Goal: Information Seeking & Learning: Learn about a topic

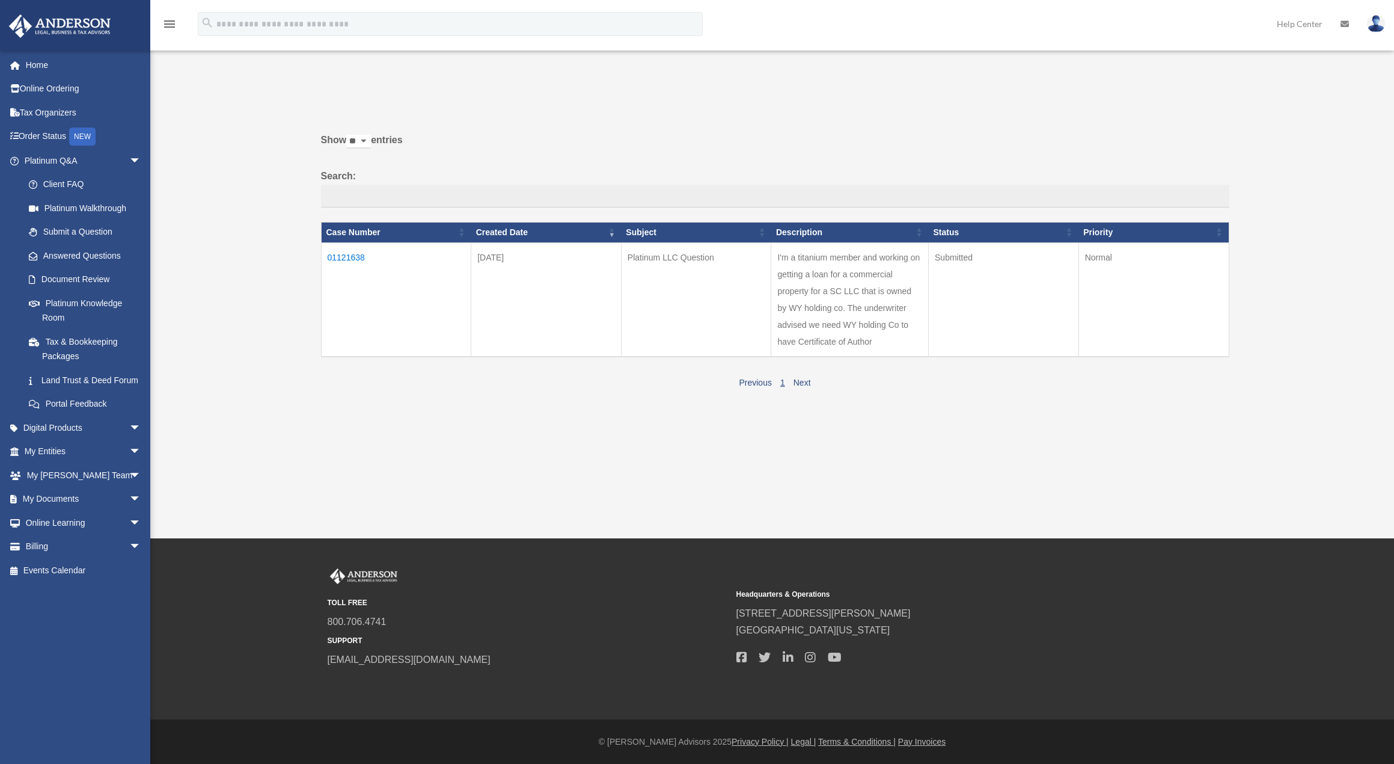
click at [355, 257] on td "01121638" at bounding box center [396, 299] width 150 height 114
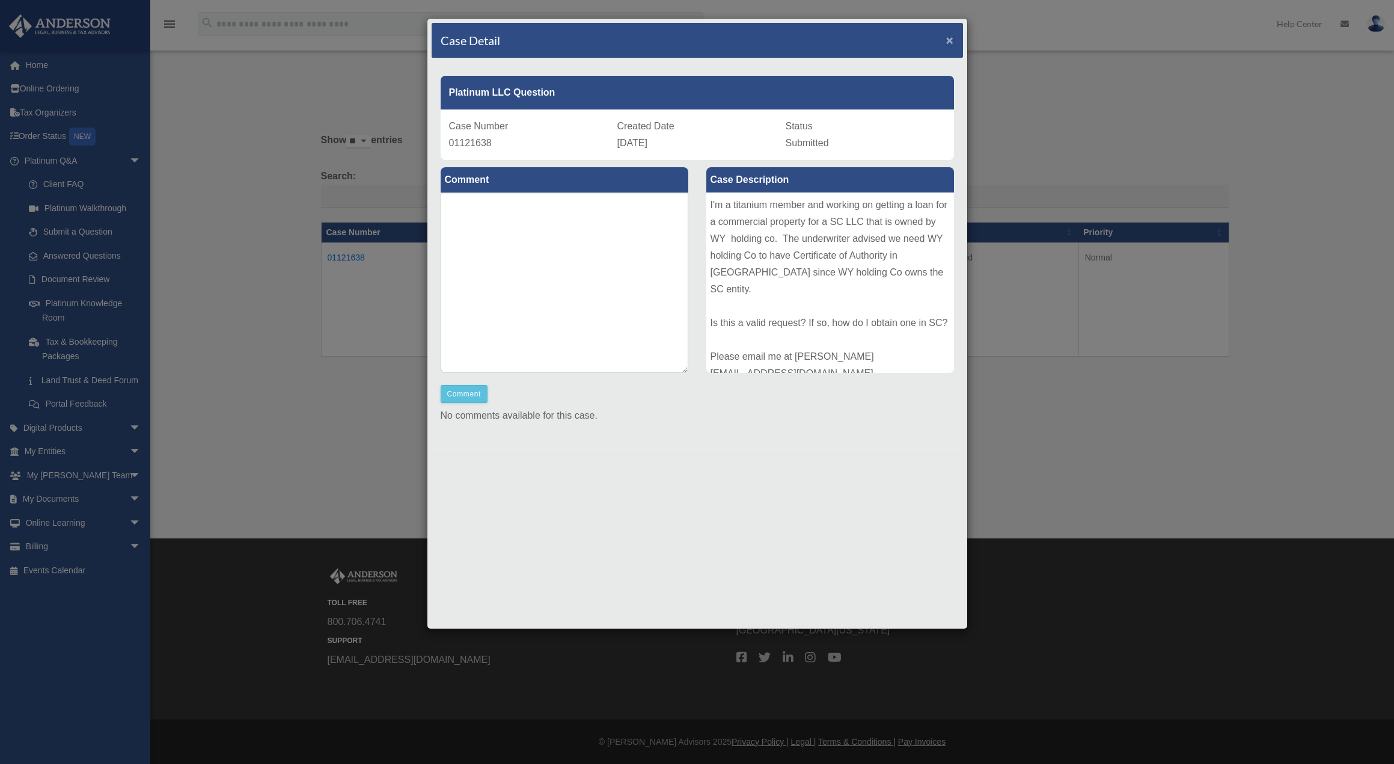
click at [948, 37] on span "×" at bounding box center [950, 40] width 8 height 14
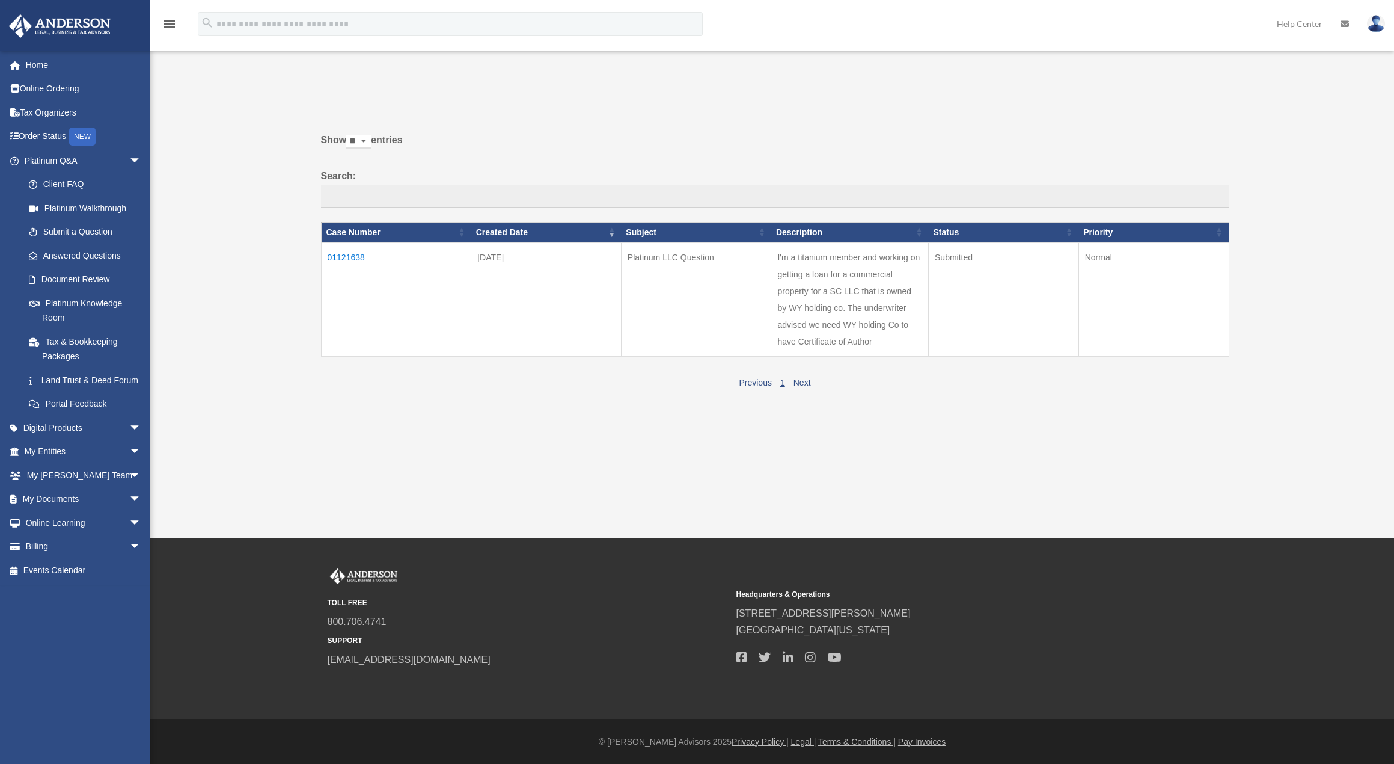
click at [841, 316] on td "I'm a titanium member and working on getting a loan for a commercial property f…" at bounding box center [850, 299] width 158 height 114
copy tr "I'm a titanium member and working on getting a loan for a commercial property f…"
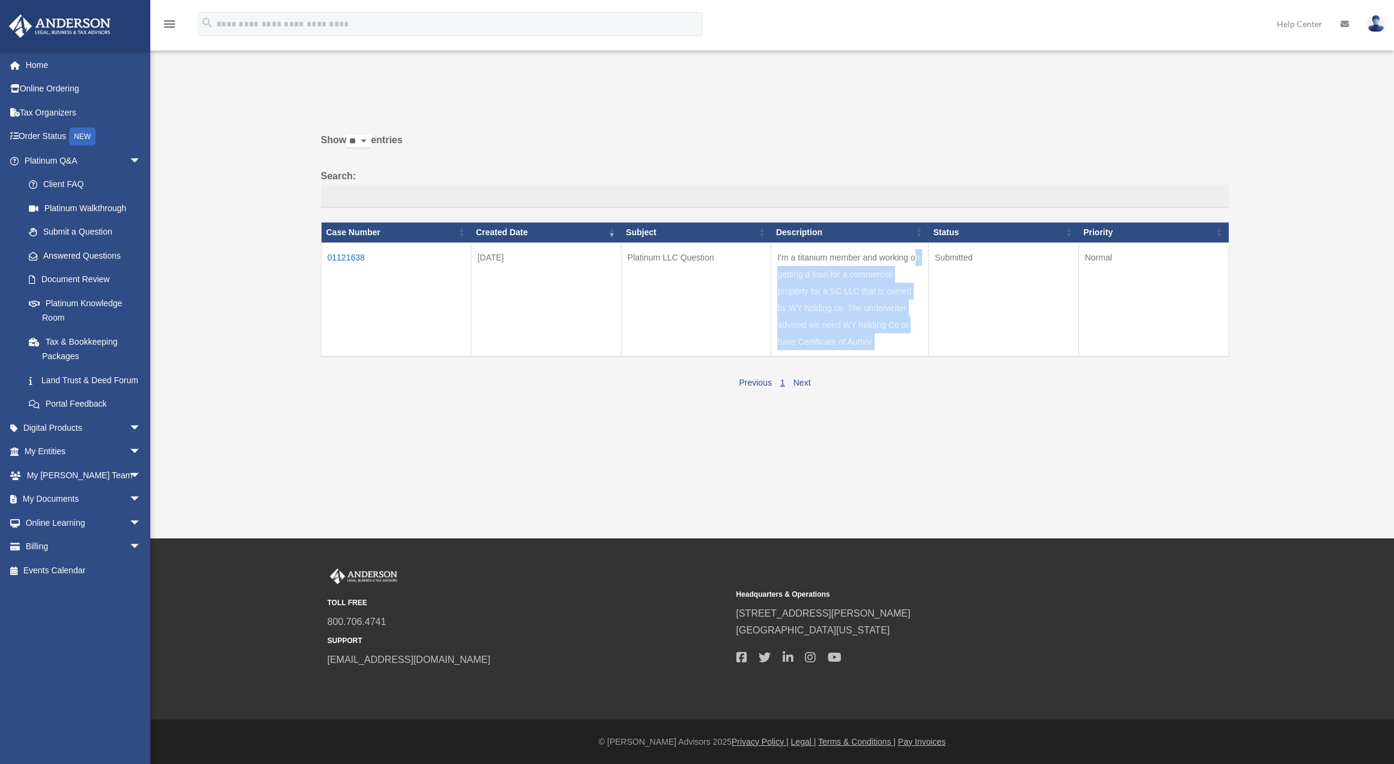
click at [881, 338] on td "I'm a titanium member and working on getting a loan for a commercial property f…" at bounding box center [850, 299] width 158 height 114
click at [839, 305] on td "I'm a titanium member and working on getting a loan for a commercial property f…" at bounding box center [850, 299] width 158 height 114
click at [354, 251] on td "01121638" at bounding box center [396, 299] width 150 height 114
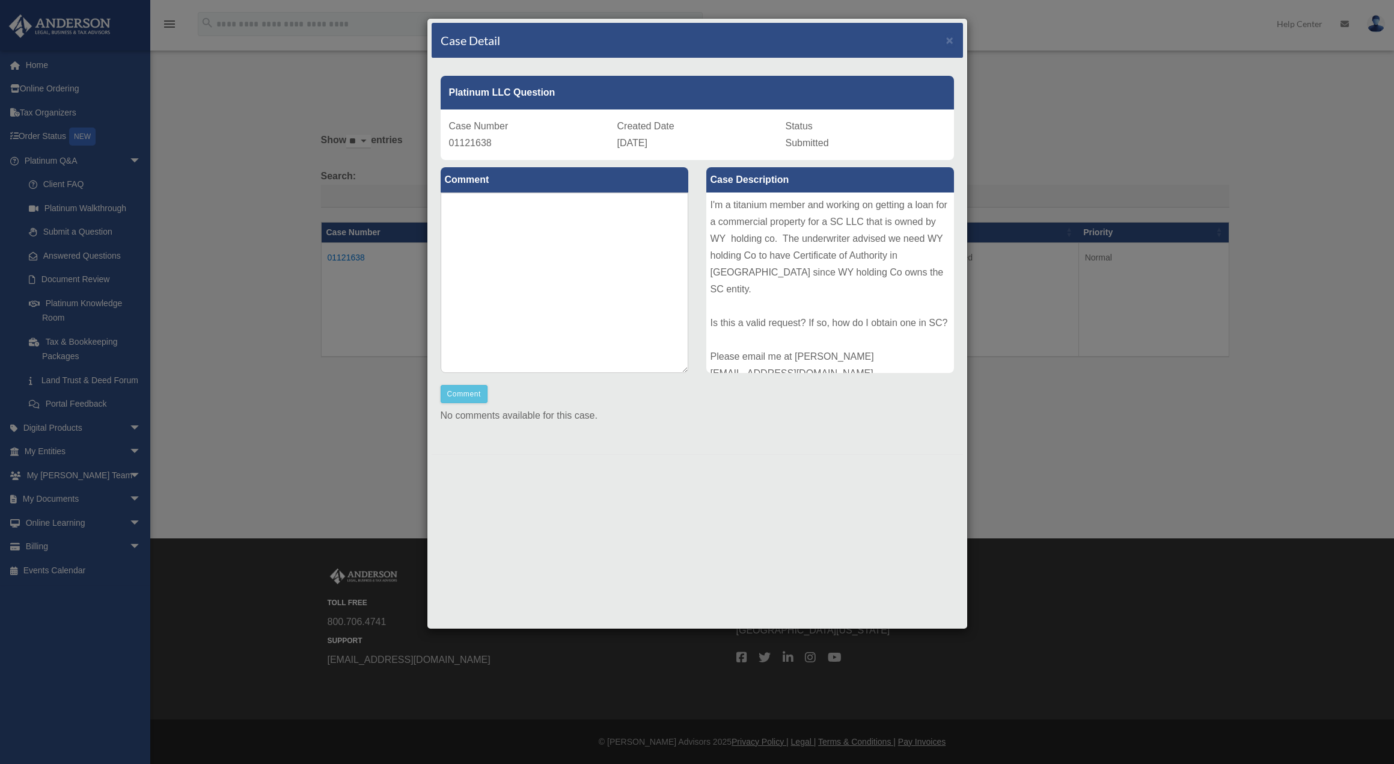
click at [869, 279] on div "I'm a titanium member and working on getting a loan for a commercial property f…" at bounding box center [831, 282] width 248 height 180
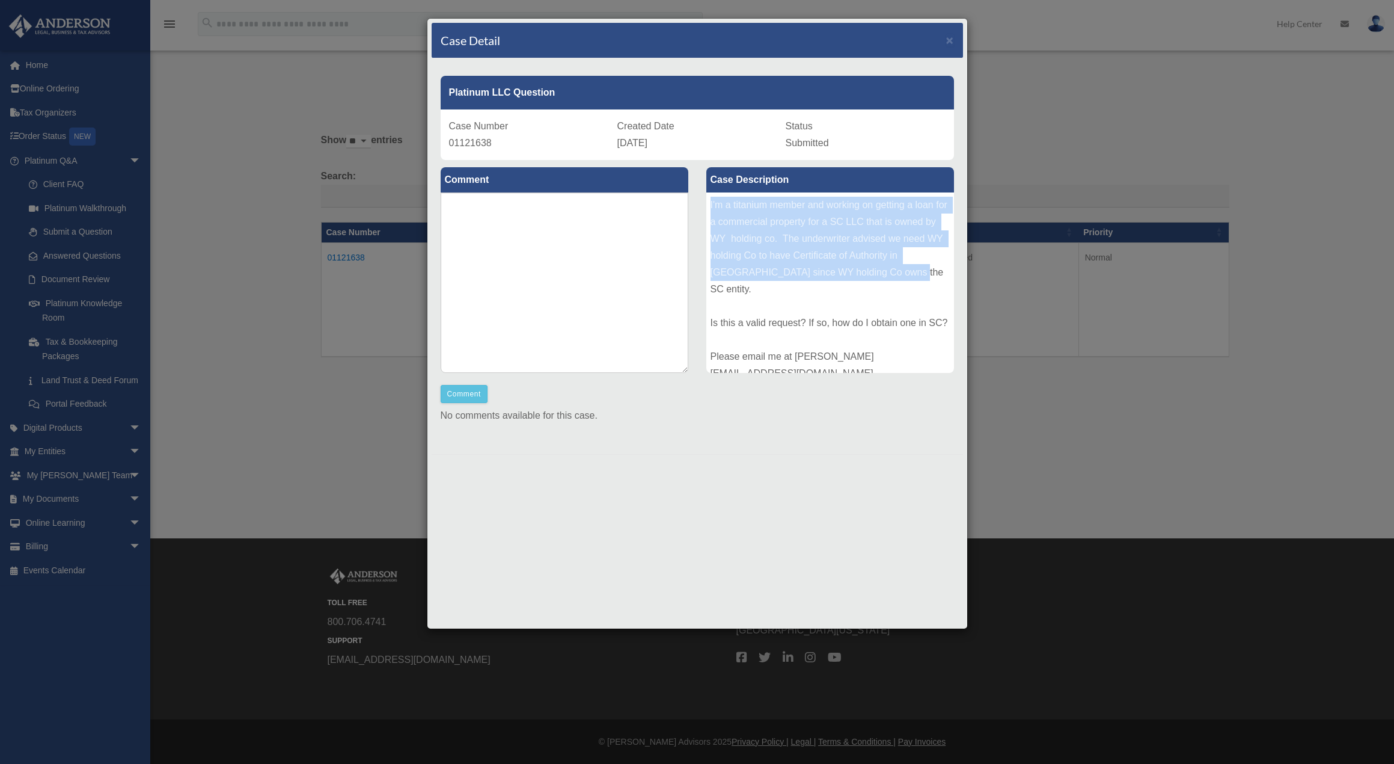
drag, startPoint x: 875, startPoint y: 272, endPoint x: 726, endPoint y: 203, distance: 163.6
click at [708, 193] on div "I'm a titanium member and working on getting a loan for a commercial property f…" at bounding box center [831, 282] width 248 height 180
drag, startPoint x: 730, startPoint y: 204, endPoint x: 724, endPoint y: 253, distance: 48.5
click at [724, 253] on div "I'm a titanium member and working on getting a loan for a commercial property f…" at bounding box center [831, 282] width 248 height 180
drag, startPoint x: 949, startPoint y: 305, endPoint x: 683, endPoint y: 186, distance: 291.2
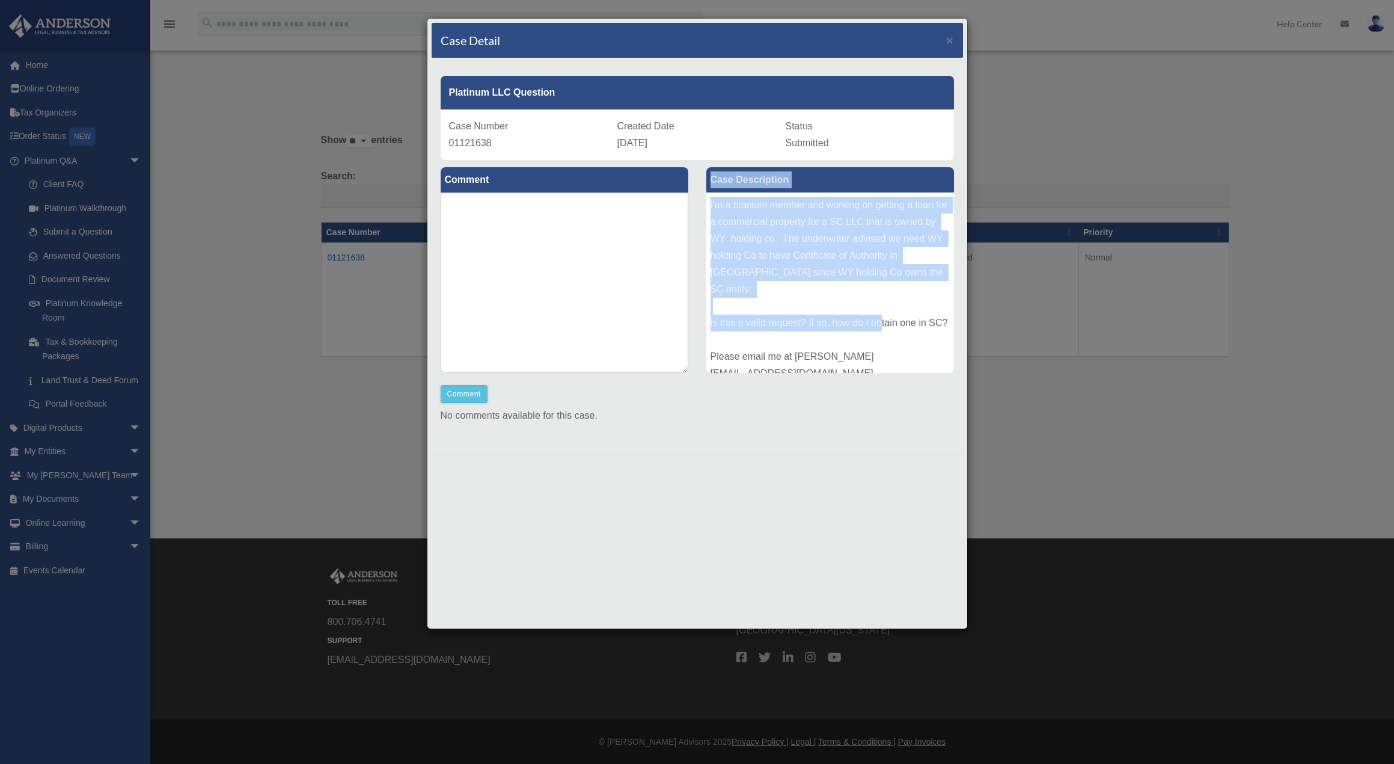
click at [683, 186] on div "Comment Comment Case Description" at bounding box center [698, 302] width 532 height 285
click at [752, 212] on div "I'm a titanium member and working on getting a loan for a commercial property f…" at bounding box center [831, 282] width 248 height 180
drag, startPoint x: 947, startPoint y: 310, endPoint x: 709, endPoint y: 199, distance: 262.6
click at [709, 199] on div "I'm a titanium member and working on getting a loan for a commercial property f…" at bounding box center [831, 282] width 248 height 180
copy div "I'm a titanium member and working on getting a loan for a commercial property f…"
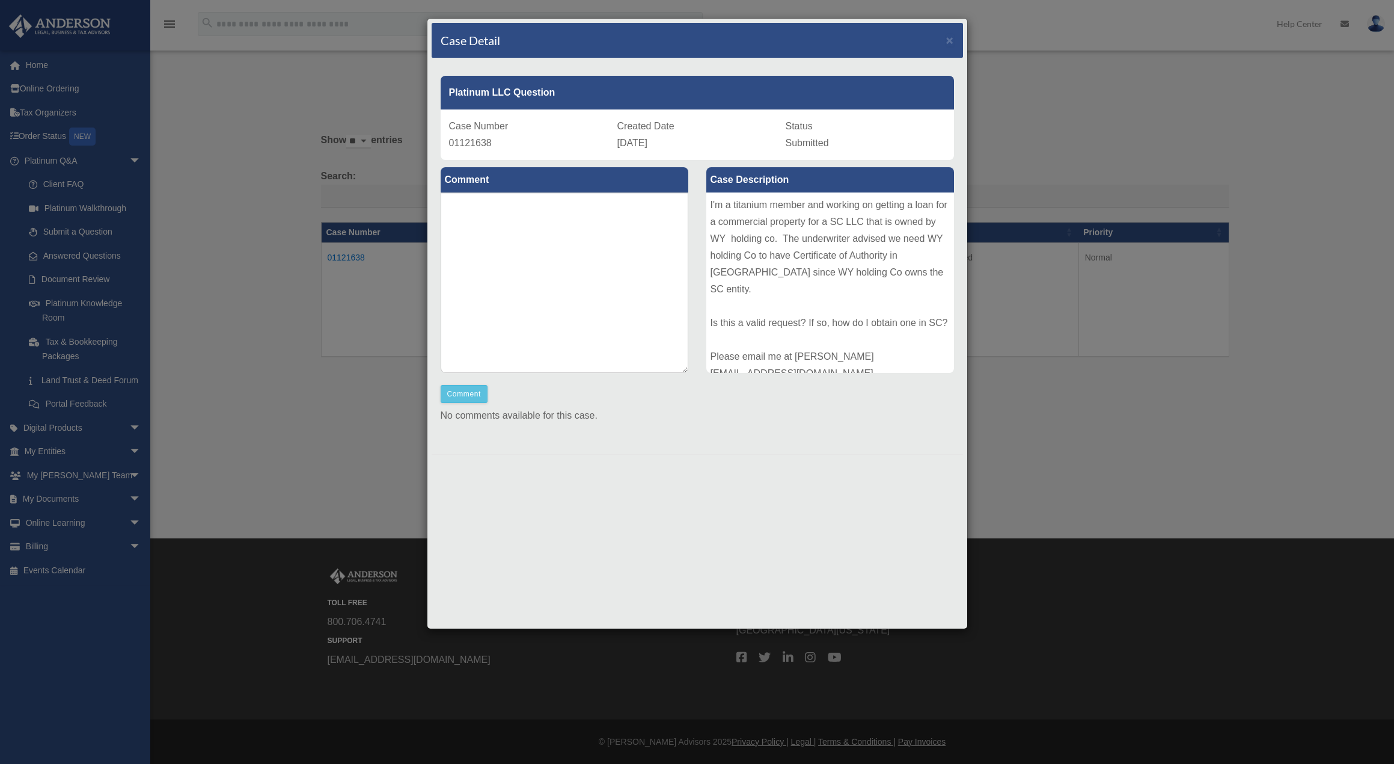
click at [247, 233] on div "Case Detail × Platinum LLC Question Case Number 01121638 Created Date September…" at bounding box center [697, 382] width 1394 height 764
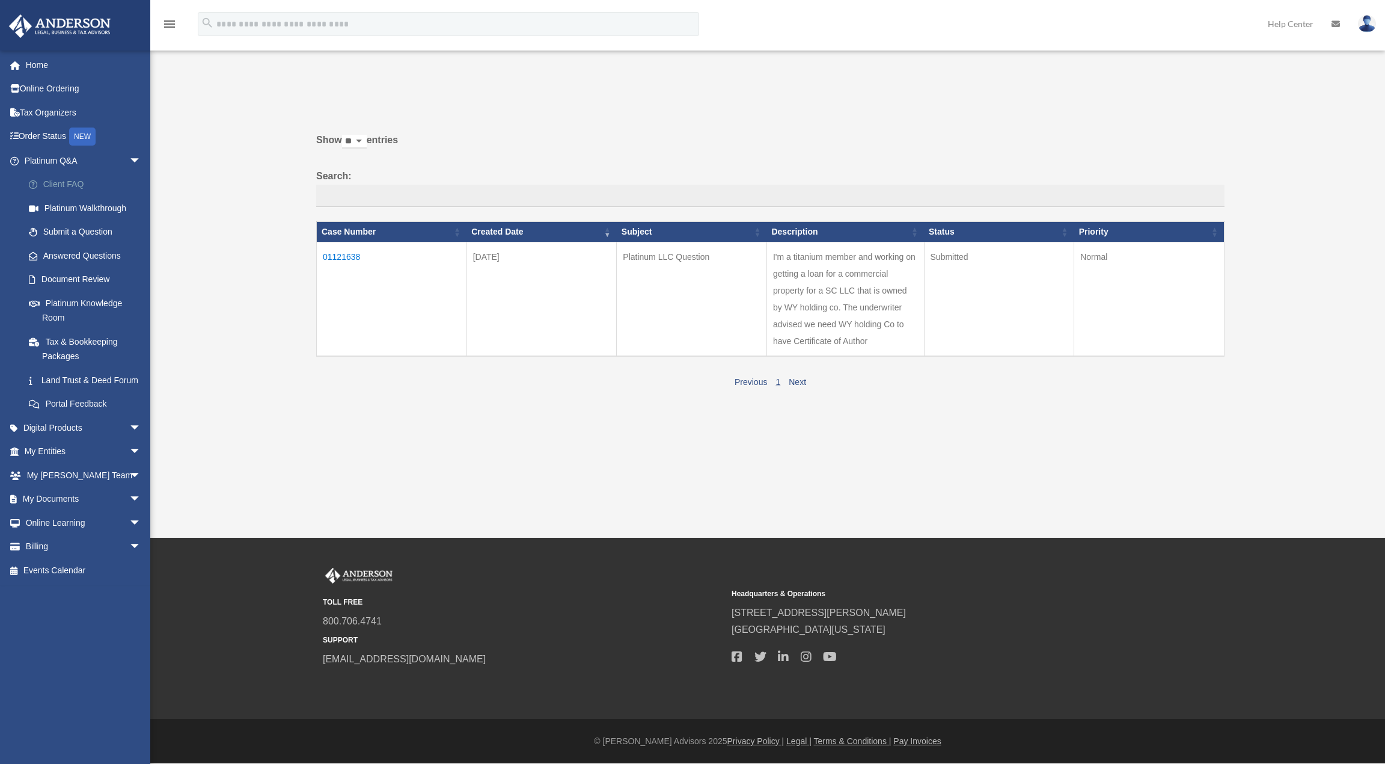
click at [65, 188] on link "Client FAQ" at bounding box center [88, 185] width 143 height 24
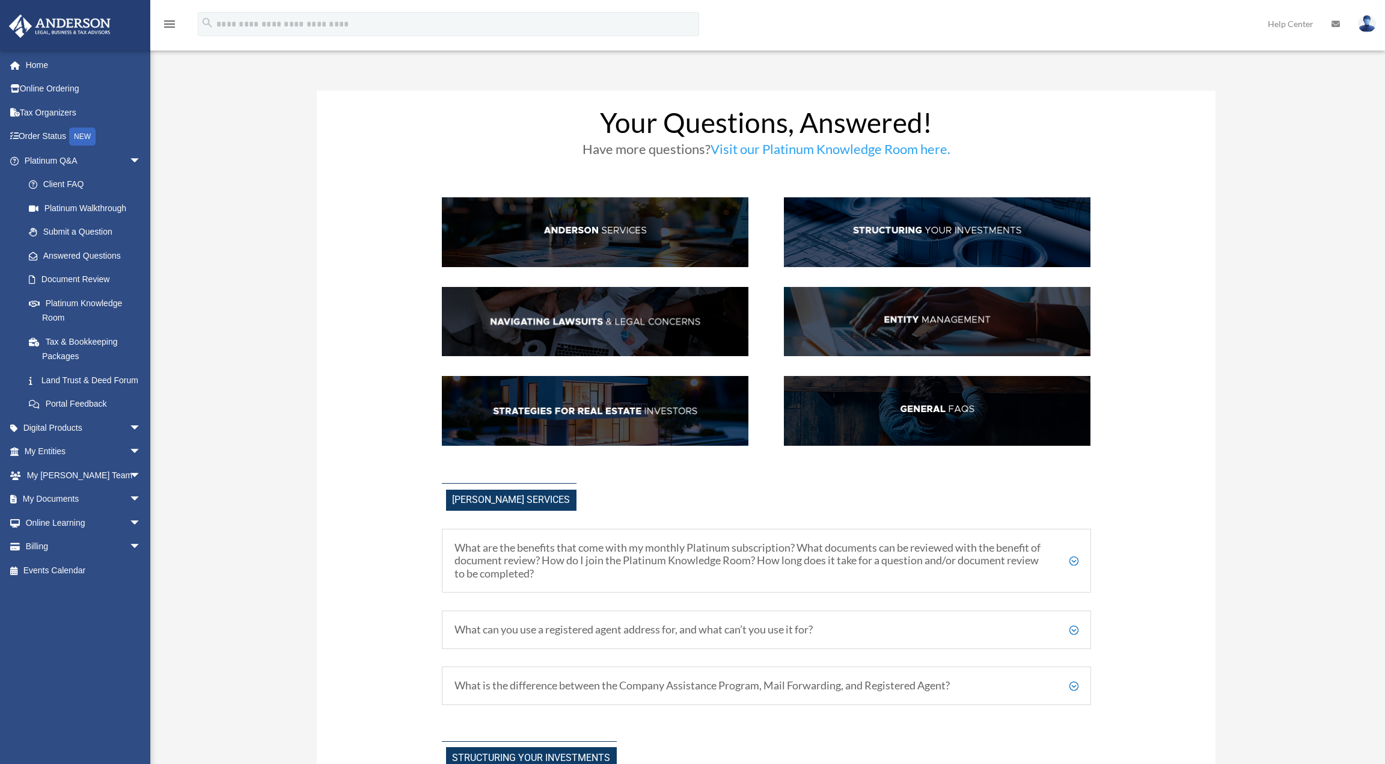
click at [67, 207] on link "Platinum Walkthrough" at bounding box center [88, 208] width 143 height 24
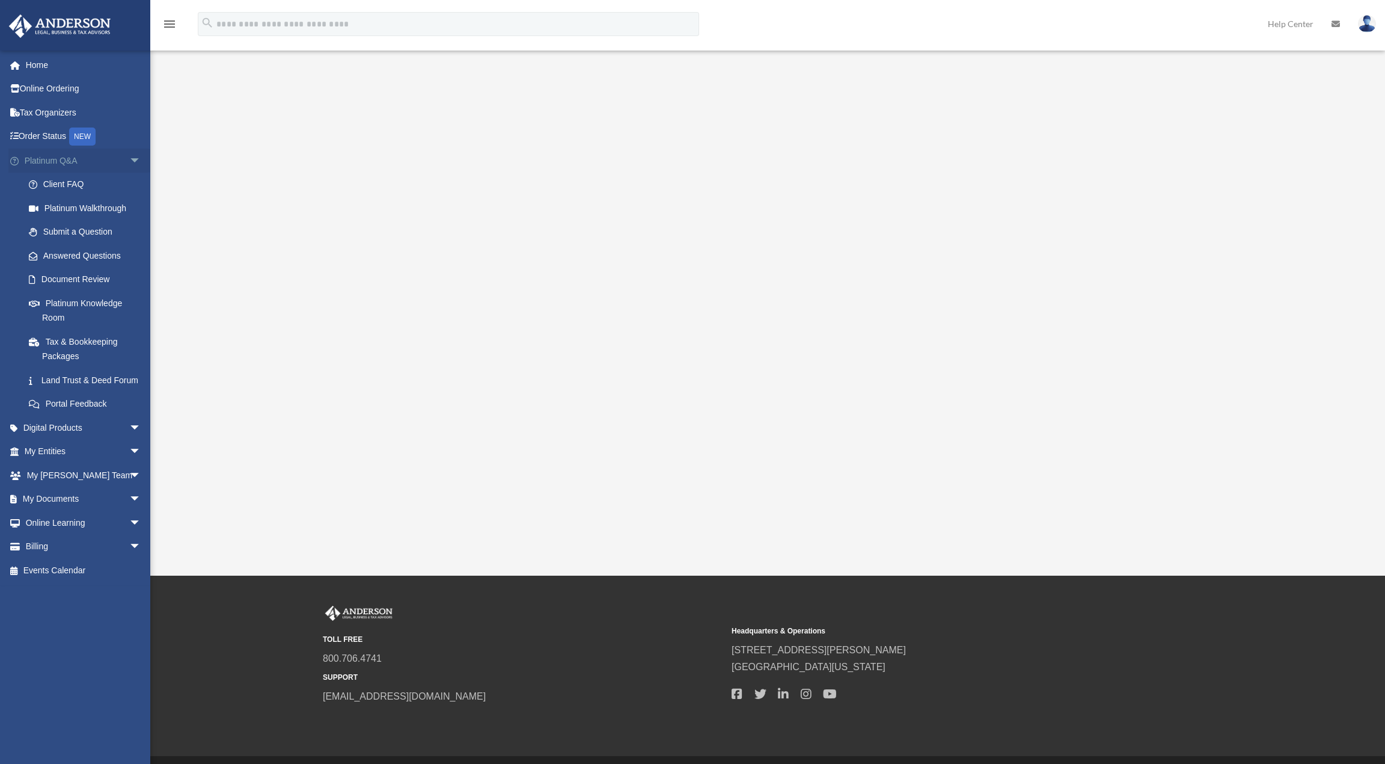
click at [132, 157] on span "arrow_drop_down" at bounding box center [141, 161] width 24 height 25
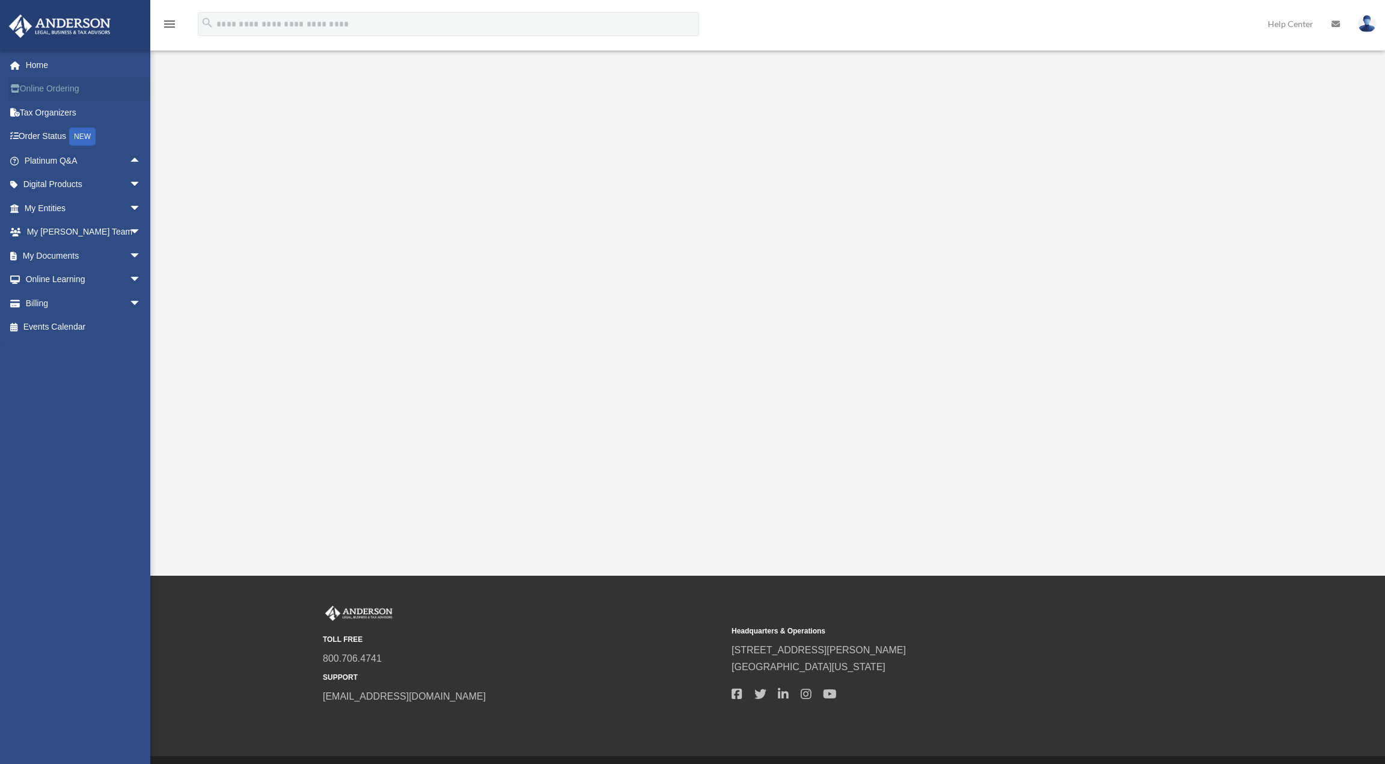
click at [44, 91] on link "Online Ordering" at bounding box center [83, 89] width 151 height 24
click at [31, 71] on link "Home" at bounding box center [83, 65] width 151 height 24
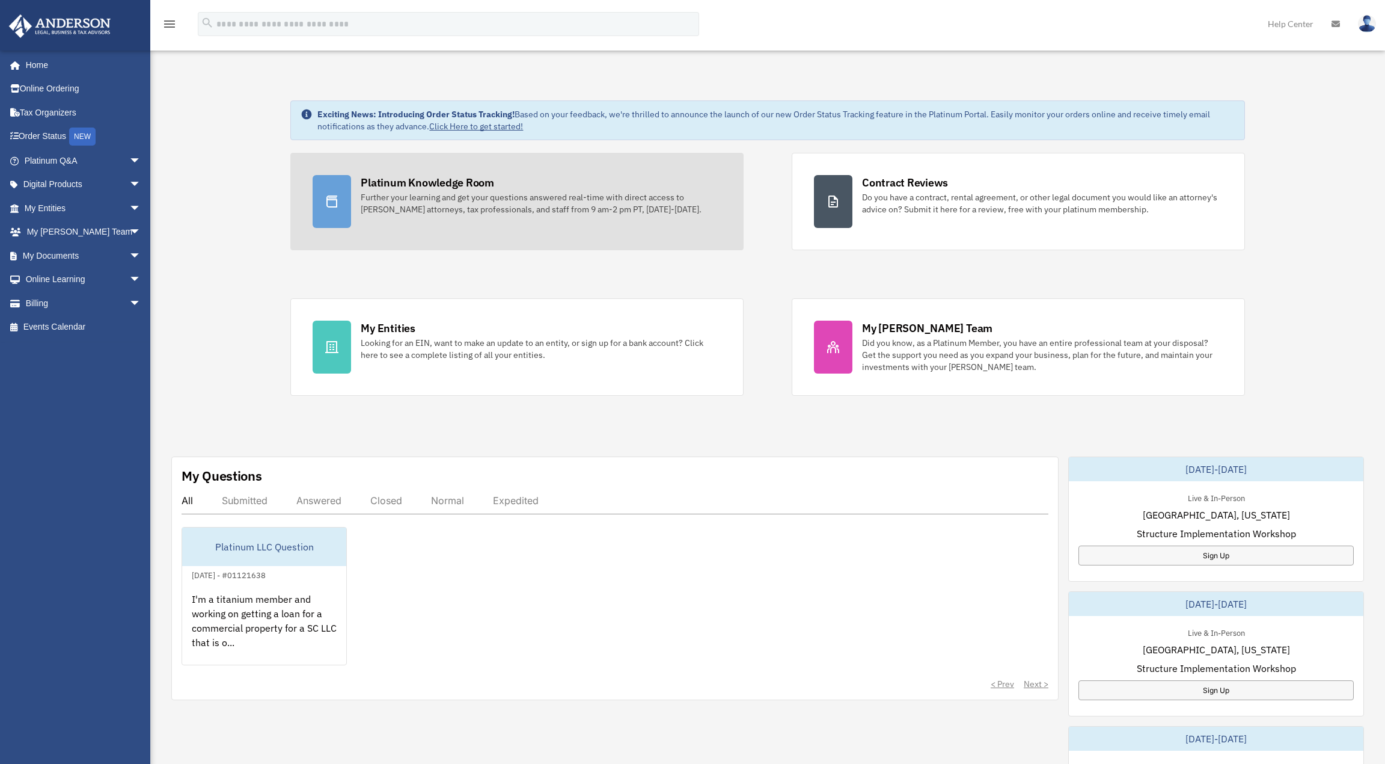
click at [435, 192] on div "Further your learning and get your questions answered real-time with direct acc…" at bounding box center [541, 203] width 361 height 24
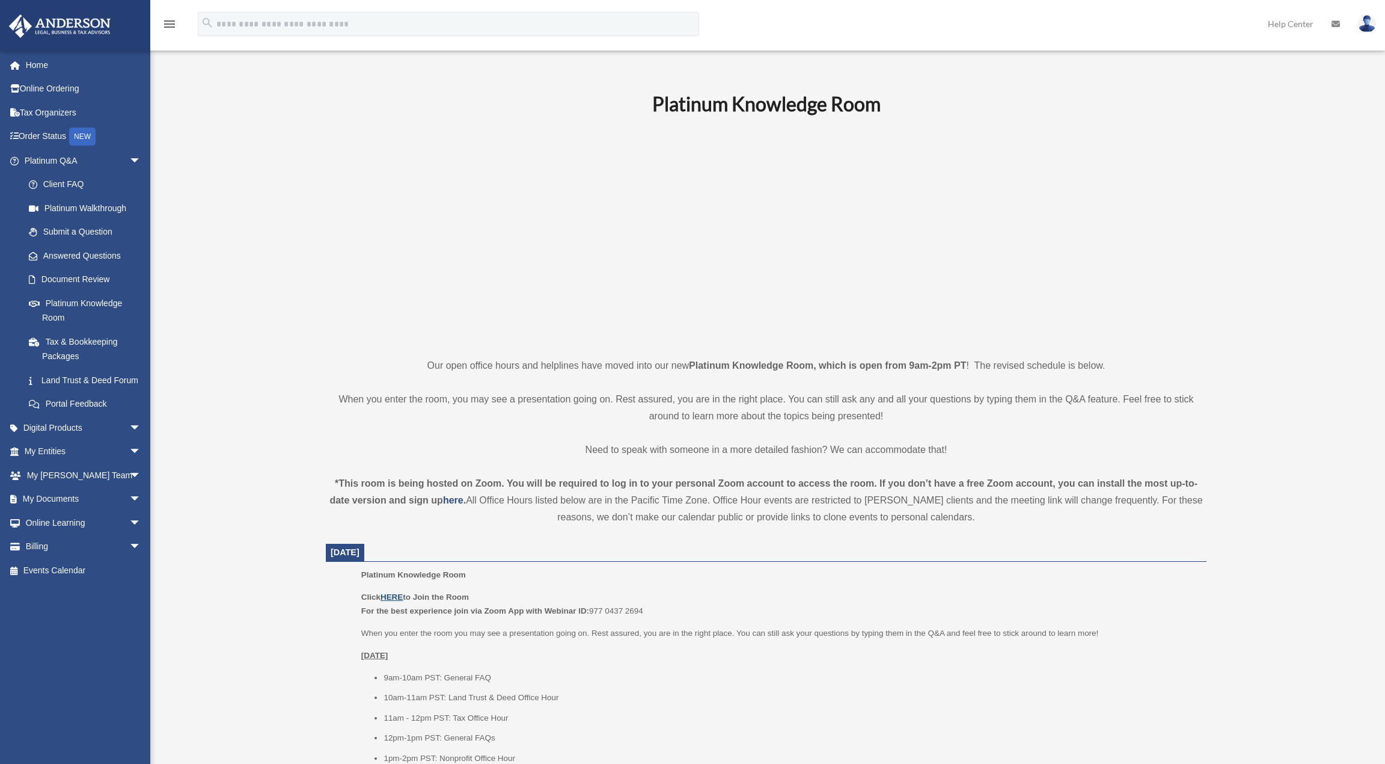
click at [391, 596] on u "HERE" at bounding box center [392, 596] width 22 height 9
